Goal: Task Accomplishment & Management: Manage account settings

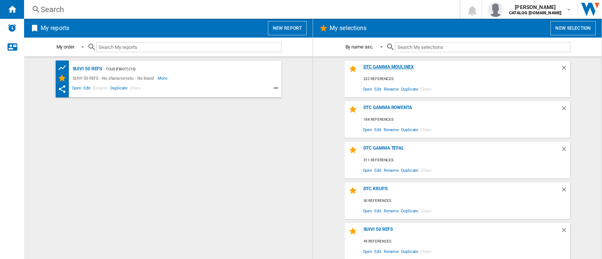
click at [402, 66] on div "DTC GAMMA MOULINEX" at bounding box center [461, 69] width 199 height 10
click at [373, 89] on span "Edit" at bounding box center [377, 89] width 9 height 10
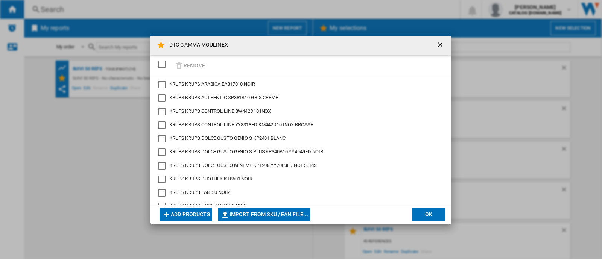
click at [439, 43] on ng-md-icon "getI18NText('BUTTONS.CLOSE_DIALOG')" at bounding box center [441, 45] width 9 height 9
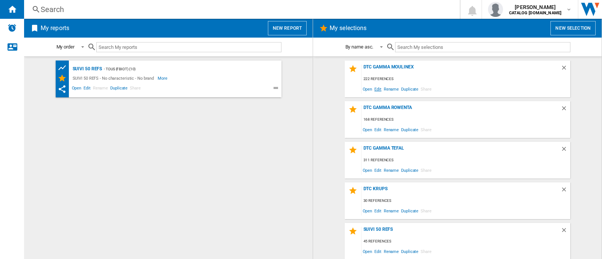
click at [377, 89] on span "Edit" at bounding box center [377, 89] width 9 height 10
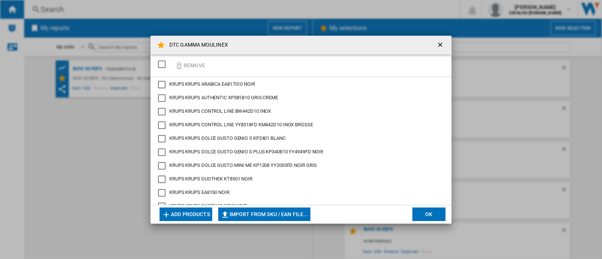
click at [205, 212] on button "Add products" at bounding box center [186, 215] width 53 height 14
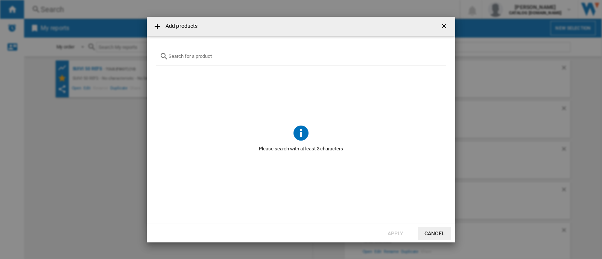
click at [233, 54] on input "text" at bounding box center [306, 56] width 274 height 6
click at [312, 53] on input "text" at bounding box center [306, 56] width 274 height 6
paste input "BY355AE0"
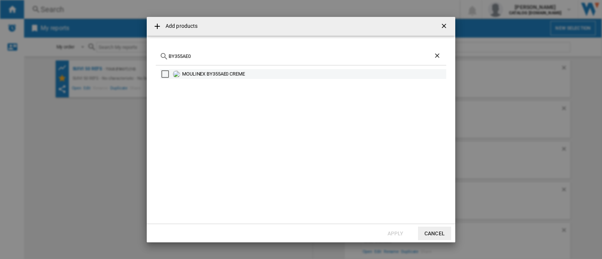
type input "BY355AE0"
click at [218, 72] on div "MOULINEX BY355AE0 CREME" at bounding box center [313, 74] width 263 height 8
click at [201, 72] on div "MOULINEX BY355AE0 CREME" at bounding box center [313, 74] width 263 height 8
click at [212, 72] on div "MOULINEX BY355AE0 CREME" at bounding box center [313, 74] width 263 height 8
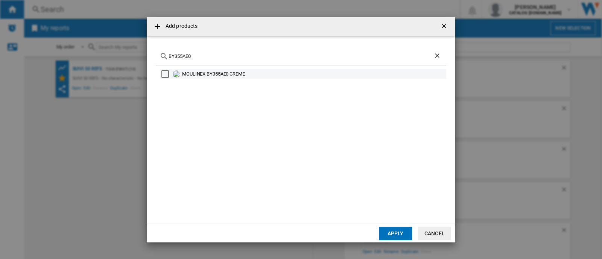
click at [250, 73] on div "MOULINEX BY355AE0 CREME" at bounding box center [313, 74] width 263 height 8
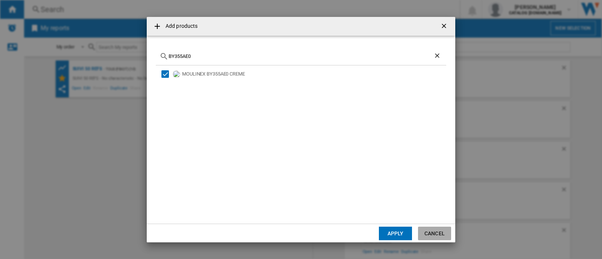
click at [438, 229] on button "Cancel" at bounding box center [434, 234] width 33 height 14
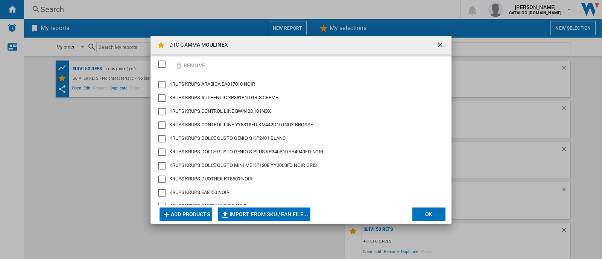
click at [445, 48] on ng-md-icon "getI18NText('BUTTONS.CLOSE_DIALOG')" at bounding box center [441, 45] width 9 height 9
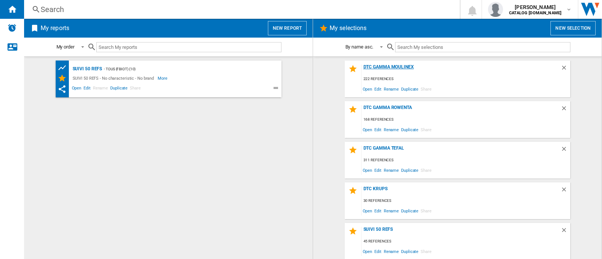
click at [393, 68] on div "DTC GAMMA MOULINEX" at bounding box center [461, 69] width 199 height 10
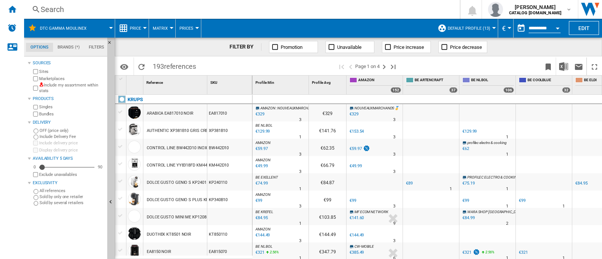
click at [130, 6] on div "Search" at bounding box center [241, 9] width 400 height 11
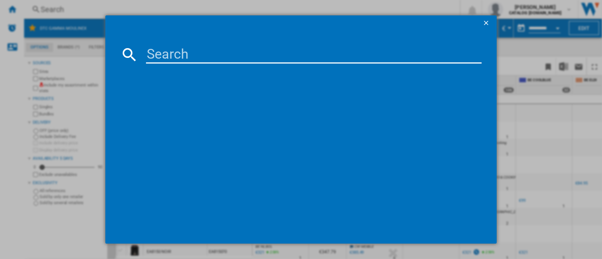
click at [184, 49] on input at bounding box center [314, 55] width 336 height 18
paste input "BY355AE0"
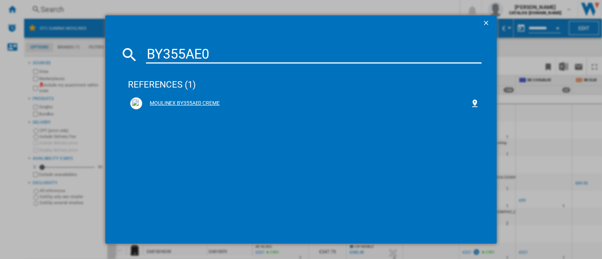
type input "BY355AE0"
click at [200, 100] on div "MOULINEX BY355AE0 CREME" at bounding box center [306, 104] width 328 height 8
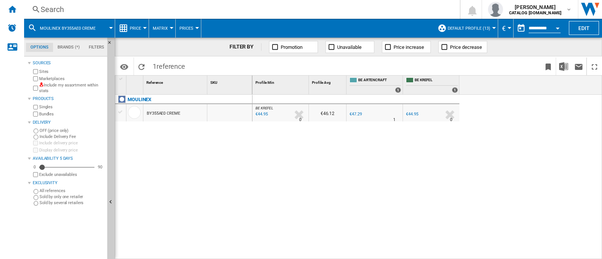
click at [170, 111] on div "BY355AE0 CREME" at bounding box center [164, 113] width 34 height 17
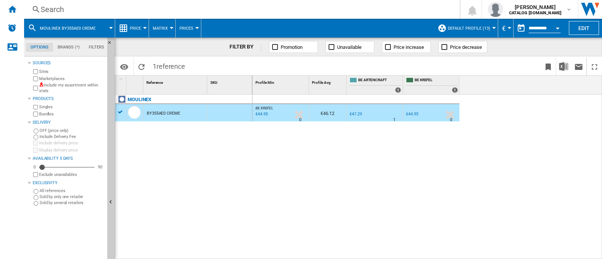
click at [170, 111] on div "BY355AE0 CREME" at bounding box center [164, 113] width 34 height 17
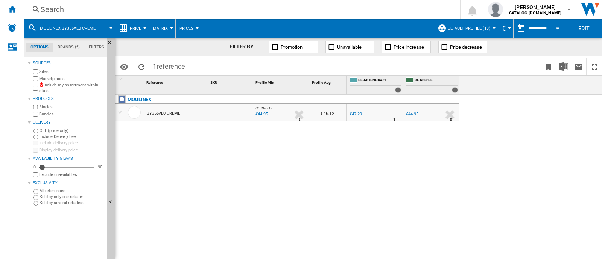
click at [170, 111] on div "BY355AE0 CREME" at bounding box center [164, 113] width 34 height 17
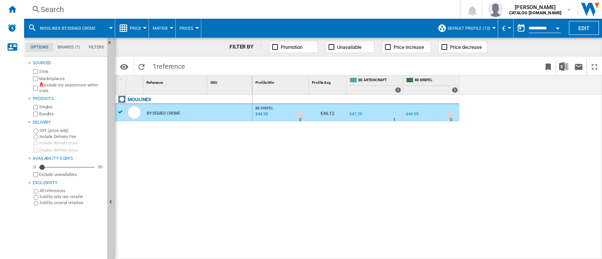
click at [181, 8] on div "Search" at bounding box center [241, 9] width 400 height 11
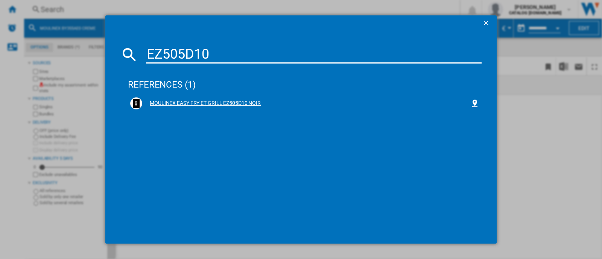
type input "EZ505D10"
click at [200, 100] on div "MOULINEX EASY FRY ET GRILL EZ505D10 NOIR" at bounding box center [306, 104] width 328 height 8
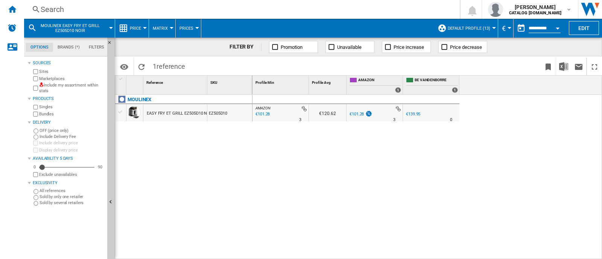
click at [178, 113] on div "EASY FRY ET GRILL EZ505D10 NOIR" at bounding box center [180, 113] width 67 height 17
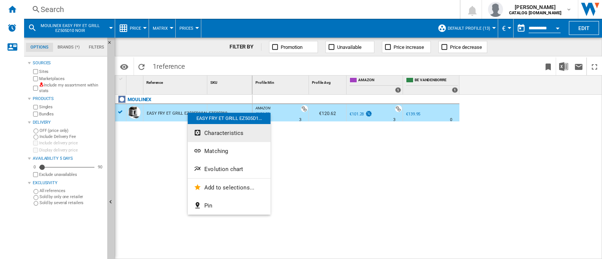
click at [221, 134] on span "Characteristics" at bounding box center [223, 133] width 39 height 7
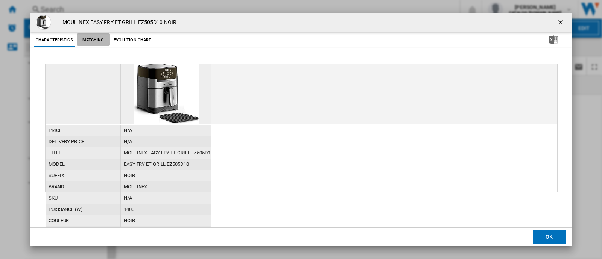
click at [97, 43] on button "Matching" at bounding box center [93, 41] width 33 height 14
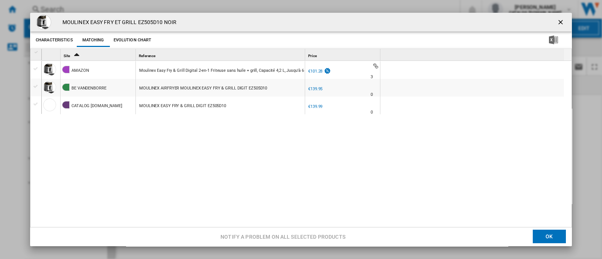
click at [143, 42] on button "Evolution chart" at bounding box center [133, 41] width 42 height 14
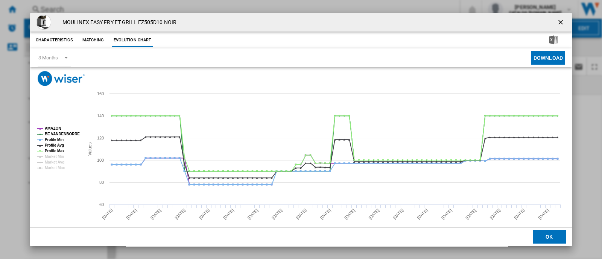
click at [53, 40] on button "Characteristics" at bounding box center [54, 41] width 41 height 14
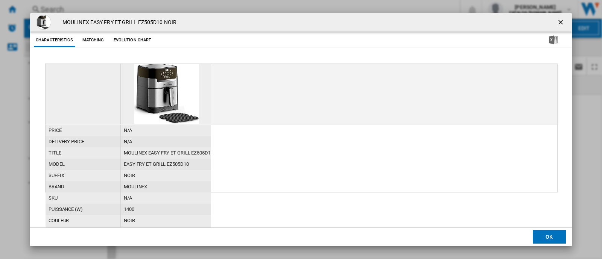
click at [561, 23] on ng-md-icon "getI18NText('BUTTONS.CLOSE_DIALOG')" at bounding box center [561, 22] width 9 height 9
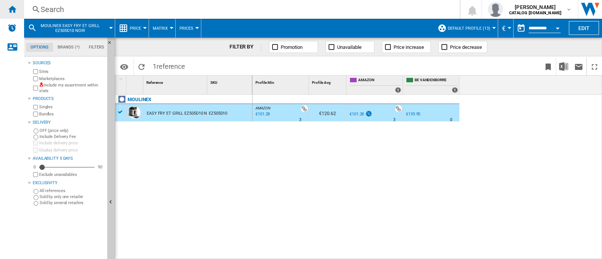
click at [11, 11] on ng-md-icon "Home" at bounding box center [12, 9] width 9 height 9
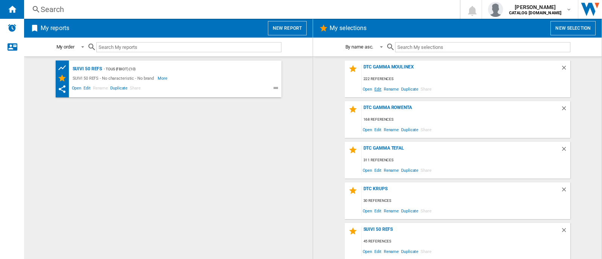
click at [377, 87] on span "Edit" at bounding box center [377, 89] width 9 height 10
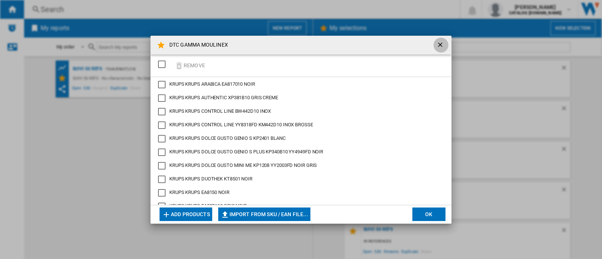
click at [444, 41] on ng-md-icon "getI18NText('BUTTONS.CLOSE_DIALOG')" at bounding box center [441, 45] width 9 height 9
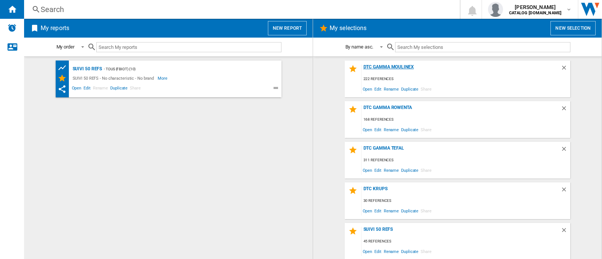
click at [384, 69] on div "DTC GAMMA MOULINEX" at bounding box center [461, 69] width 199 height 10
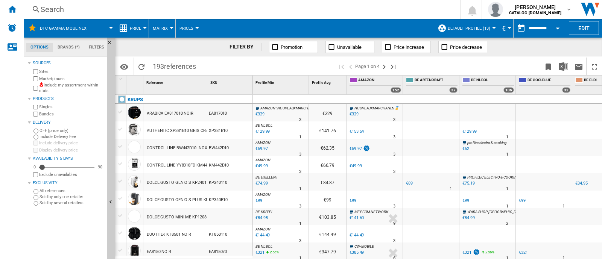
click at [225, 6] on div "Search" at bounding box center [241, 9] width 400 height 11
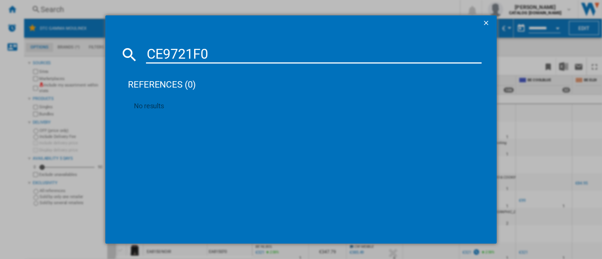
type input "CE9721F0"
click at [491, 21] on ng-md-icon "getI18NText('BUTTONS.CLOSE_DIALOG')" at bounding box center [487, 23] width 9 height 9
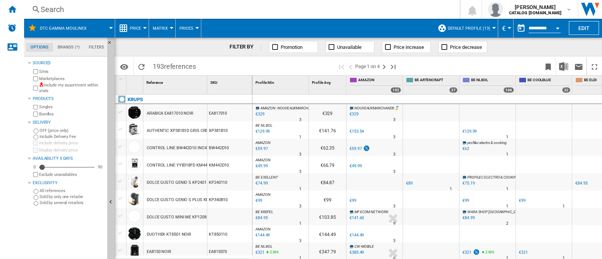
click at [130, 6] on div "Search" at bounding box center [241, 9] width 400 height 11
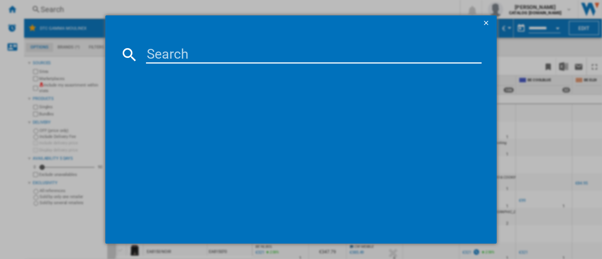
click at [188, 53] on input at bounding box center [314, 55] width 336 height 18
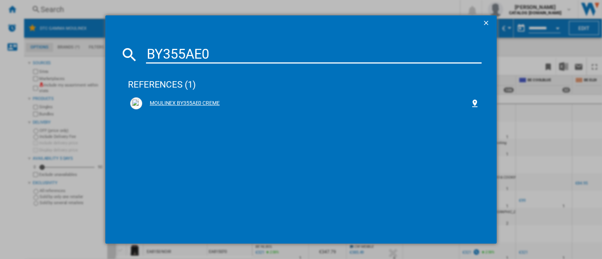
type input "BY355AE0"
click at [198, 99] on div "MOULINEX BY355AE0 CREME" at bounding box center [304, 104] width 349 height 12
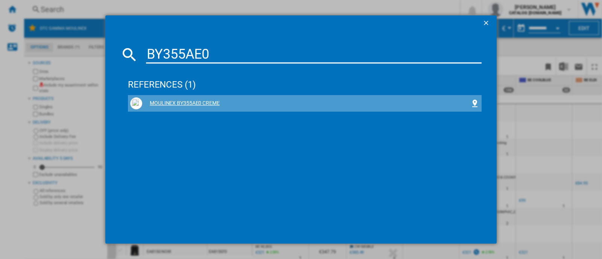
click at [198, 105] on div "MOULINEX BY355AE0 CREME" at bounding box center [306, 104] width 328 height 8
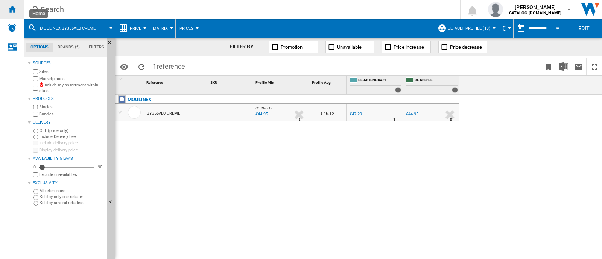
click at [17, 11] on div "Home" at bounding box center [12, 9] width 24 height 19
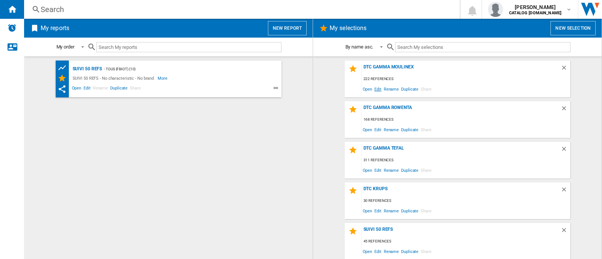
click at [378, 90] on span "Edit" at bounding box center [377, 89] width 9 height 10
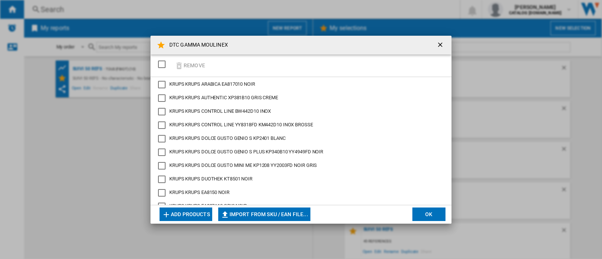
click at [196, 216] on button "Add products" at bounding box center [186, 215] width 53 height 14
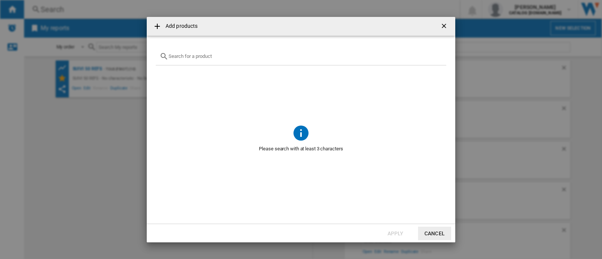
click at [213, 55] on input "Add products ..." at bounding box center [306, 56] width 274 height 6
paste input "BY355AE0"
type input "BY355AE0"
click at [435, 56] on ng-md-icon "Clear search" at bounding box center [438, 56] width 9 height 9
click at [209, 58] on input "Add products ..." at bounding box center [306, 56] width 274 height 6
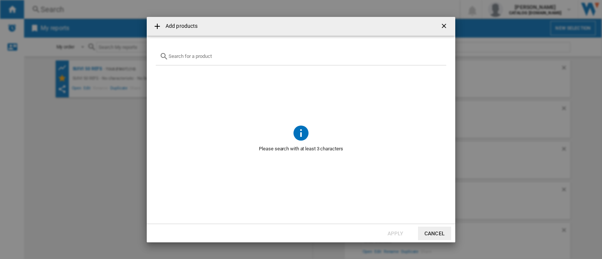
paste input "AF203110"
click at [211, 57] on input "AF203110" at bounding box center [301, 56] width 265 height 6
paste input "BY355AE"
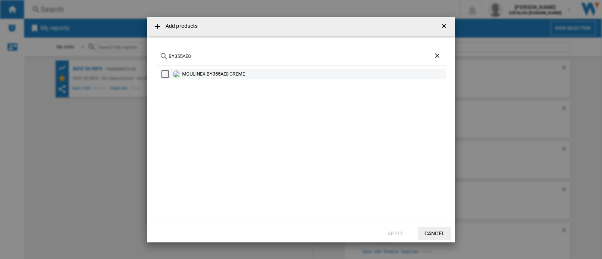
click at [218, 73] on div "MOULINEX BY355AE0 CREME" at bounding box center [313, 74] width 263 height 8
drag, startPoint x: 222, startPoint y: 73, endPoint x: 208, endPoint y: 73, distance: 14.3
click at [208, 73] on div "MOULINEX BY355AE0 CREME" at bounding box center [313, 74] width 263 height 8
click at [221, 56] on input "BY355AE0" at bounding box center [301, 56] width 265 height 6
click at [222, 56] on input "BY355AE0" at bounding box center [301, 56] width 265 height 6
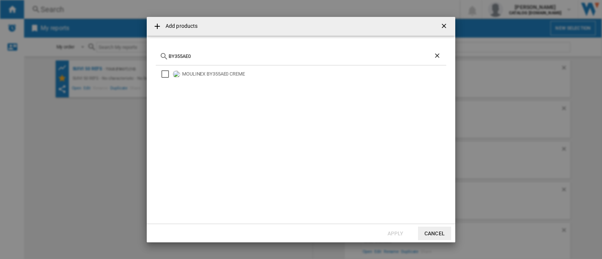
paste input "7211419601"
click at [220, 61] on div "7211419601" at bounding box center [301, 57] width 291 height 18
click at [221, 58] on input "7211419601" at bounding box center [301, 56] width 265 height 6
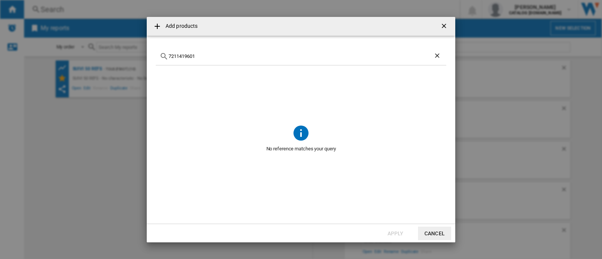
paste input "CE9721F0"
click at [221, 58] on input "CE9721F0" at bounding box center [301, 56] width 265 height 6
paste input "Add products ..."
type input "CE9721F0"
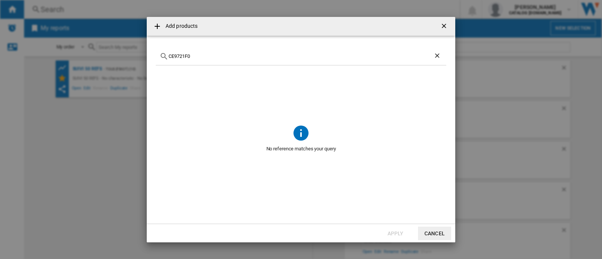
click at [302, 144] on span "No reference matches your query" at bounding box center [301, 149] width 291 height 14
click at [446, 28] on ng-md-icon "getI18NText('BUTTONS.CLOSE_DIALOG')" at bounding box center [445, 26] width 9 height 9
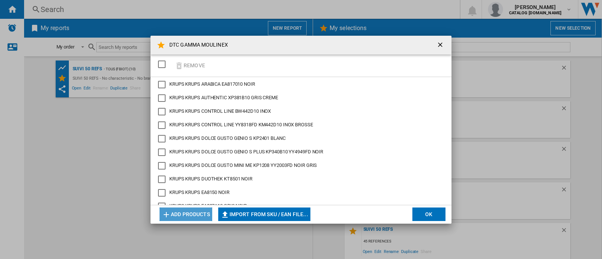
click at [190, 217] on button "Add products" at bounding box center [186, 215] width 53 height 14
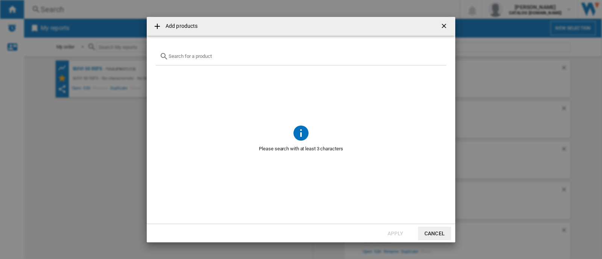
click at [257, 63] on div "Add products ..." at bounding box center [301, 57] width 291 height 18
click at [260, 59] on div "Add products ..." at bounding box center [301, 57] width 291 height 18
click at [263, 57] on input "Add products ..." at bounding box center [306, 56] width 274 height 6
paste input "CE9721F0"
type input "CE9721F0"
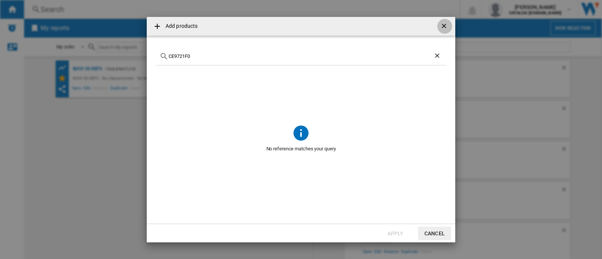
click at [444, 28] on ng-md-icon "getI18NText('BUTTONS.CLOSE_DIALOG')" at bounding box center [445, 26] width 9 height 9
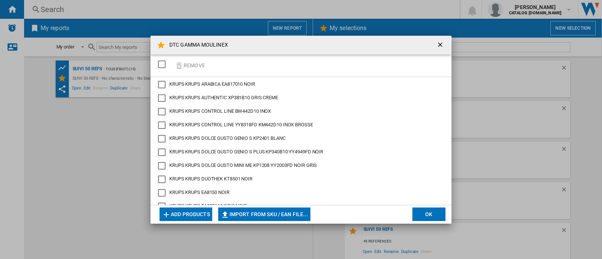
click at [447, 42] on button "DTC GAMMA ..." at bounding box center [441, 45] width 15 height 15
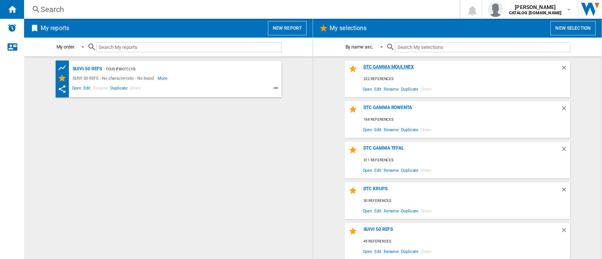
click at [384, 66] on div "DTC GAMMA MOULINEX" at bounding box center [461, 69] width 199 height 10
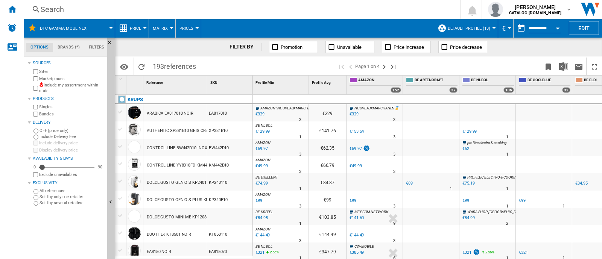
drag, startPoint x: 125, startPoint y: 7, endPoint x: 107, endPoint y: 10, distance: 19.1
click at [107, 10] on div "Search" at bounding box center [241, 9] width 400 height 11
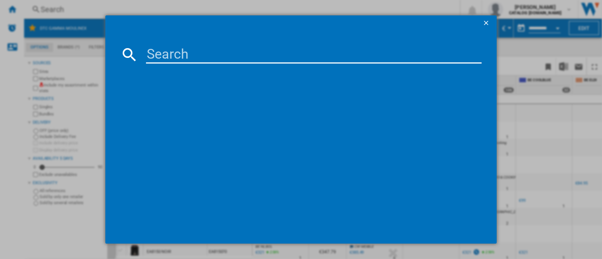
click at [103, 10] on div at bounding box center [301, 129] width 602 height 259
click at [184, 51] on input at bounding box center [314, 55] width 336 height 18
paste input "CE9721F0"
type input "CE9721F0"
click at [488, 20] on ng-md-icon "getI18NText('BUTTONS.CLOSE_DIALOG')" at bounding box center [487, 23] width 9 height 9
